Goal: Ask a question

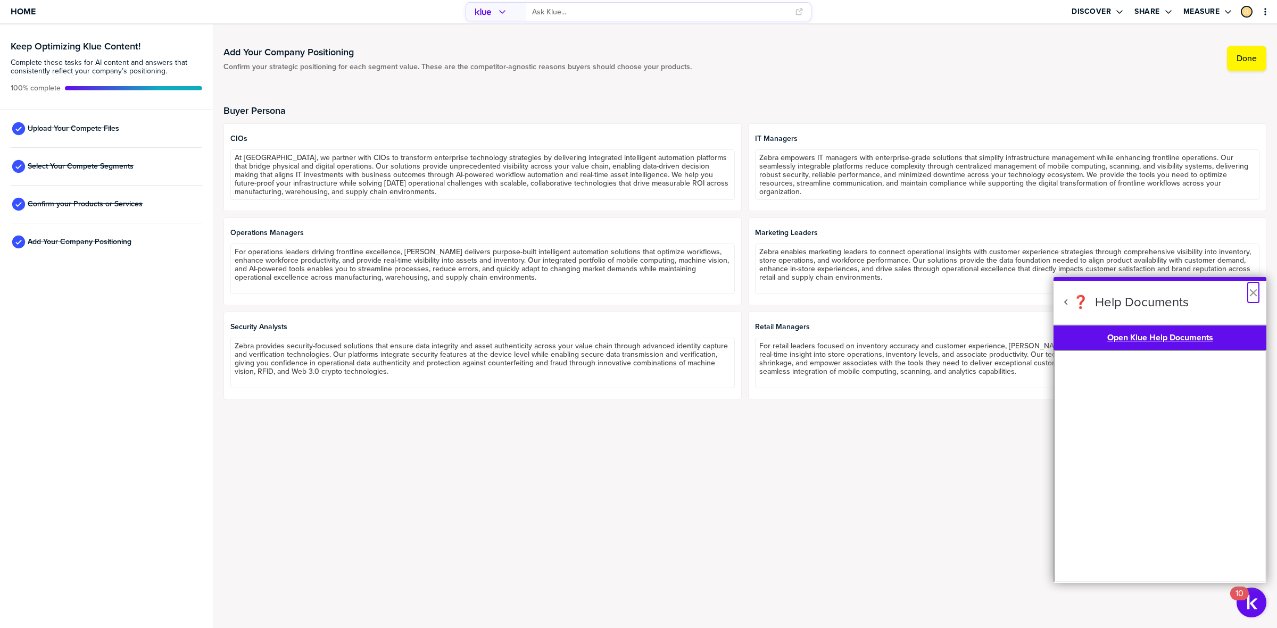
click at [1255, 290] on button "×" at bounding box center [1253, 292] width 10 height 17
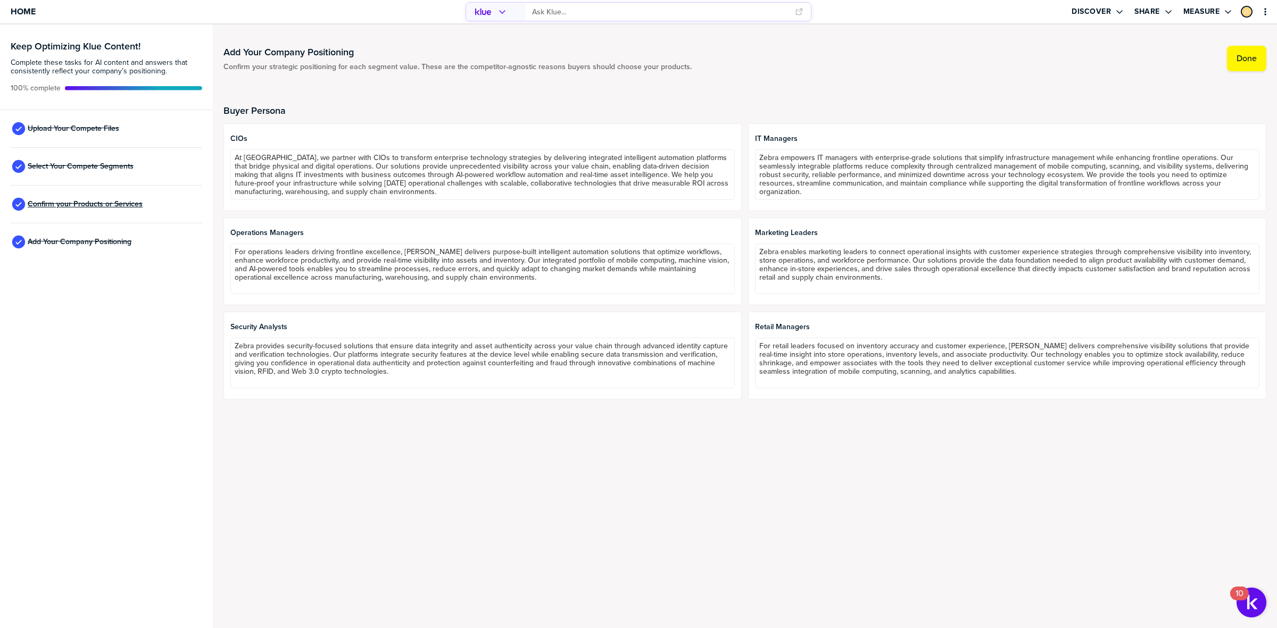
click at [75, 204] on span "Confirm your Products or Services" at bounding box center [85, 204] width 115 height 9
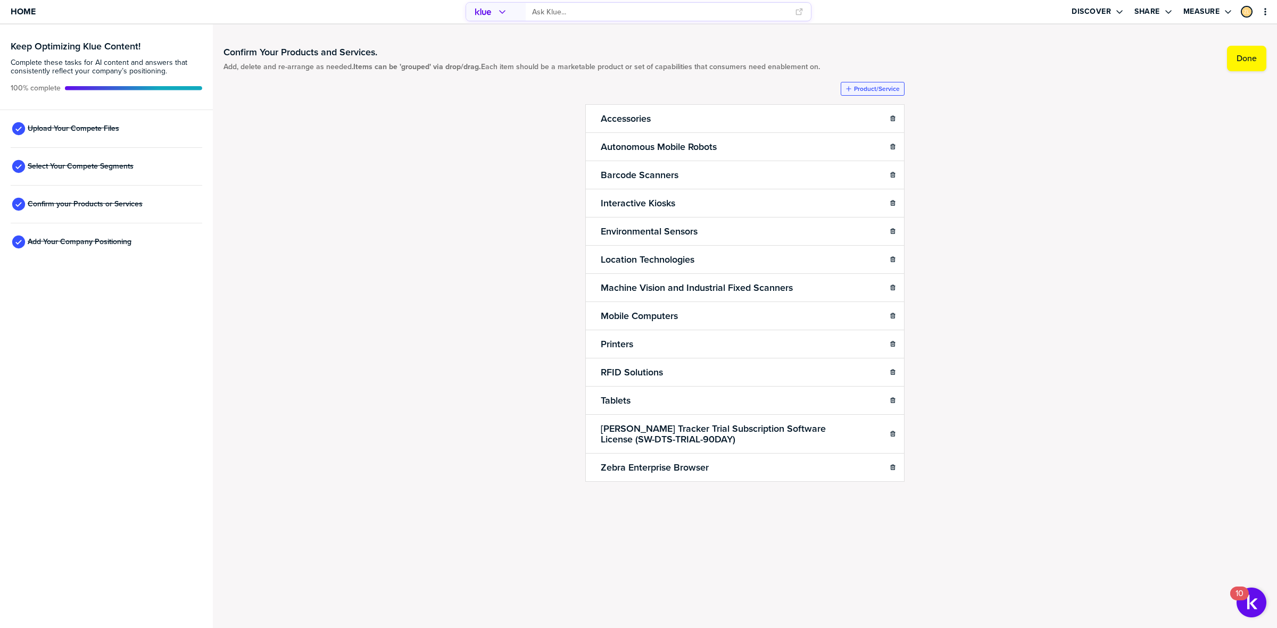
click at [869, 86] on label "Product/Service" at bounding box center [877, 89] width 46 height 9
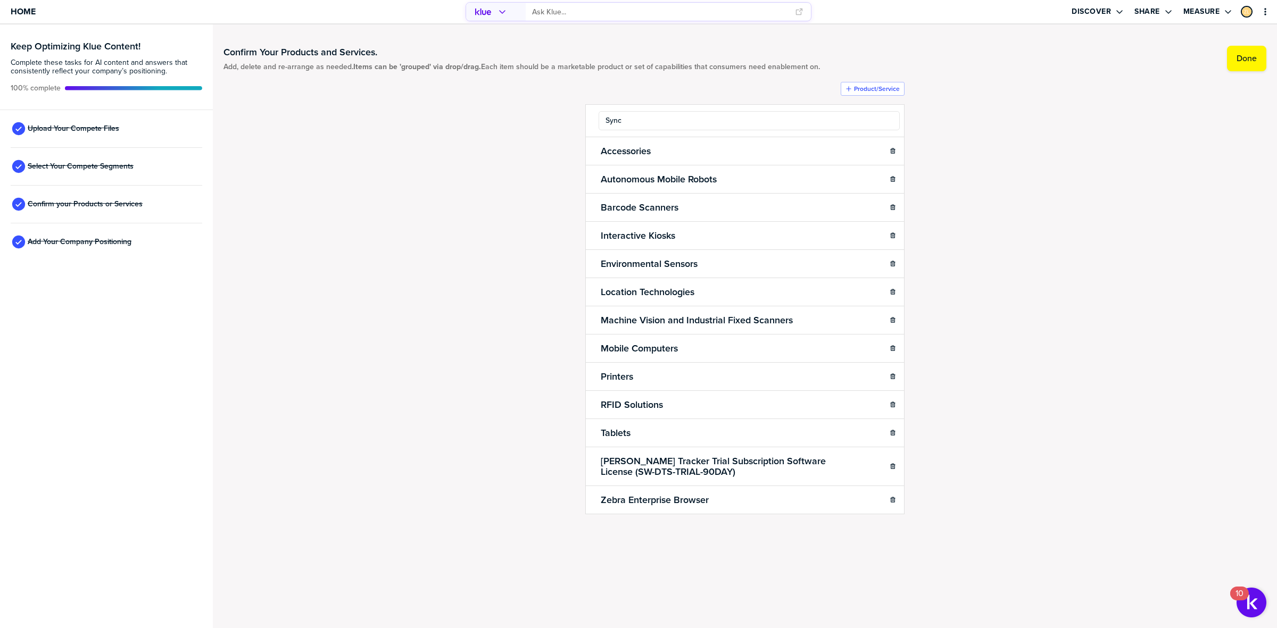
type input "Sync"
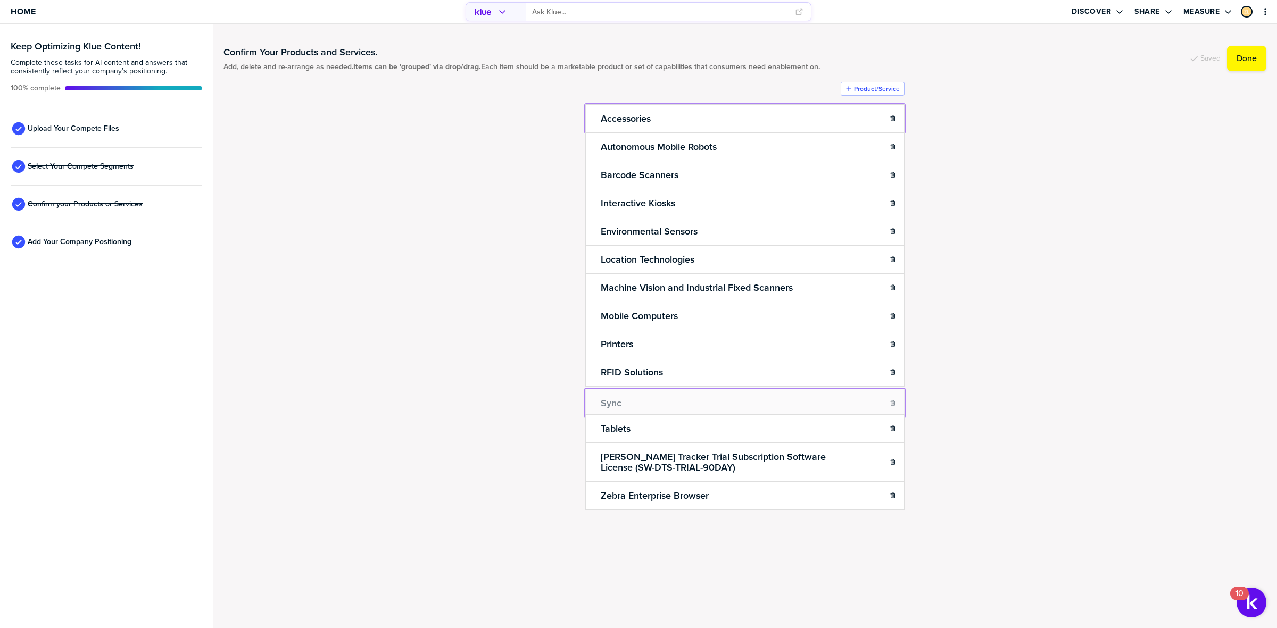
drag, startPoint x: 592, startPoint y: 116, endPoint x: 604, endPoint y: 406, distance: 290.3
click at [419, 385] on div "Confirm Your Products and Services. Add, delete and re-arrange as needed. Items…" at bounding box center [744, 300] width 1043 height 530
click at [599, 11] on input "primary" at bounding box center [660, 12] width 256 height 18
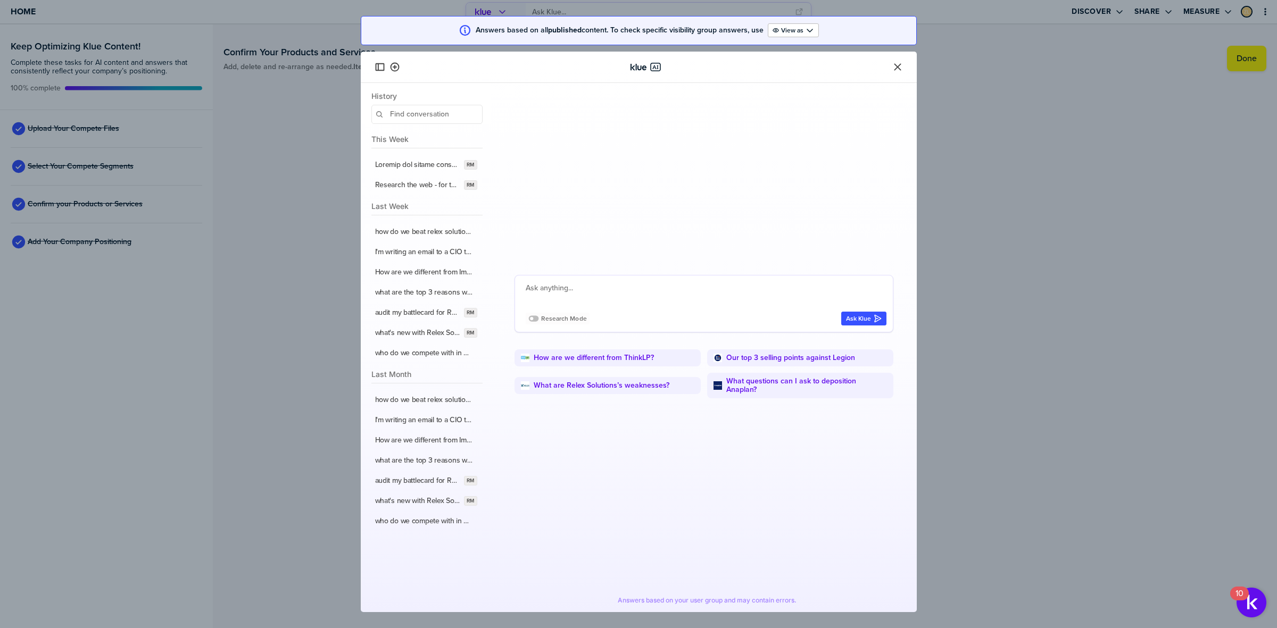
click at [549, 285] on textarea at bounding box center [706, 295] width 361 height 26
type textarea "what are the strengths of Sync"
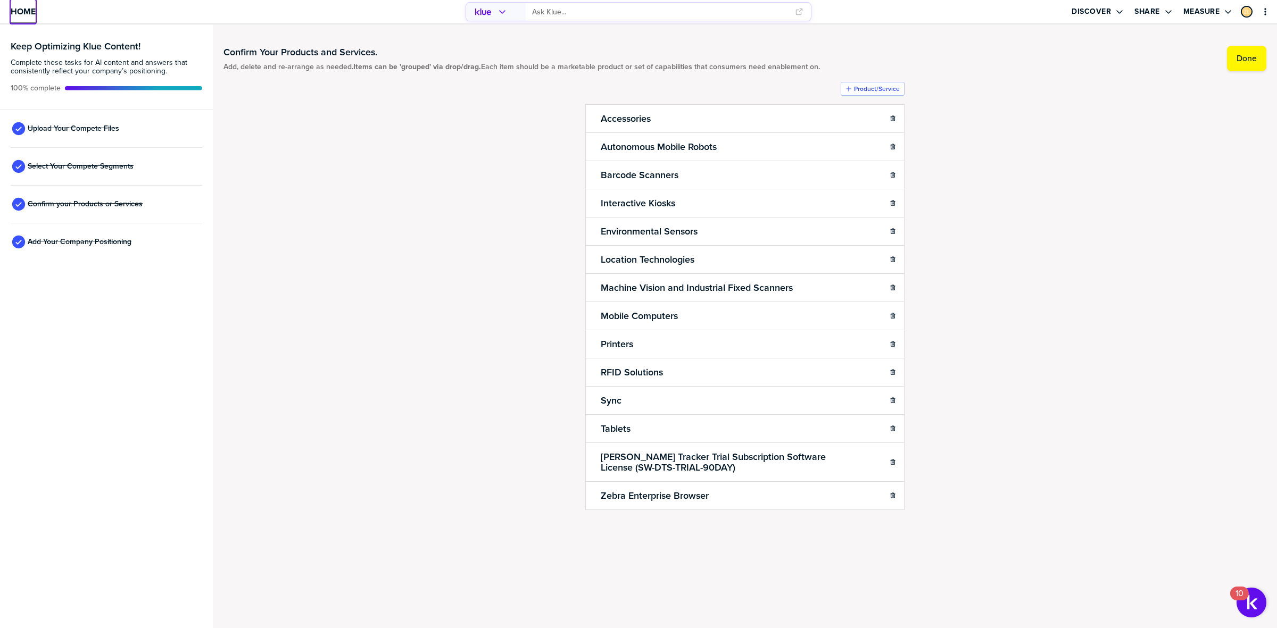
click at [24, 16] on body "Home Discover Share Measure Keep Optimizing Klue Content! Complete these tasks …" at bounding box center [638, 314] width 1277 height 628
click at [28, 3] on link "Home" at bounding box center [23, 11] width 25 height 23
